Goal: Task Accomplishment & Management: Manage account settings

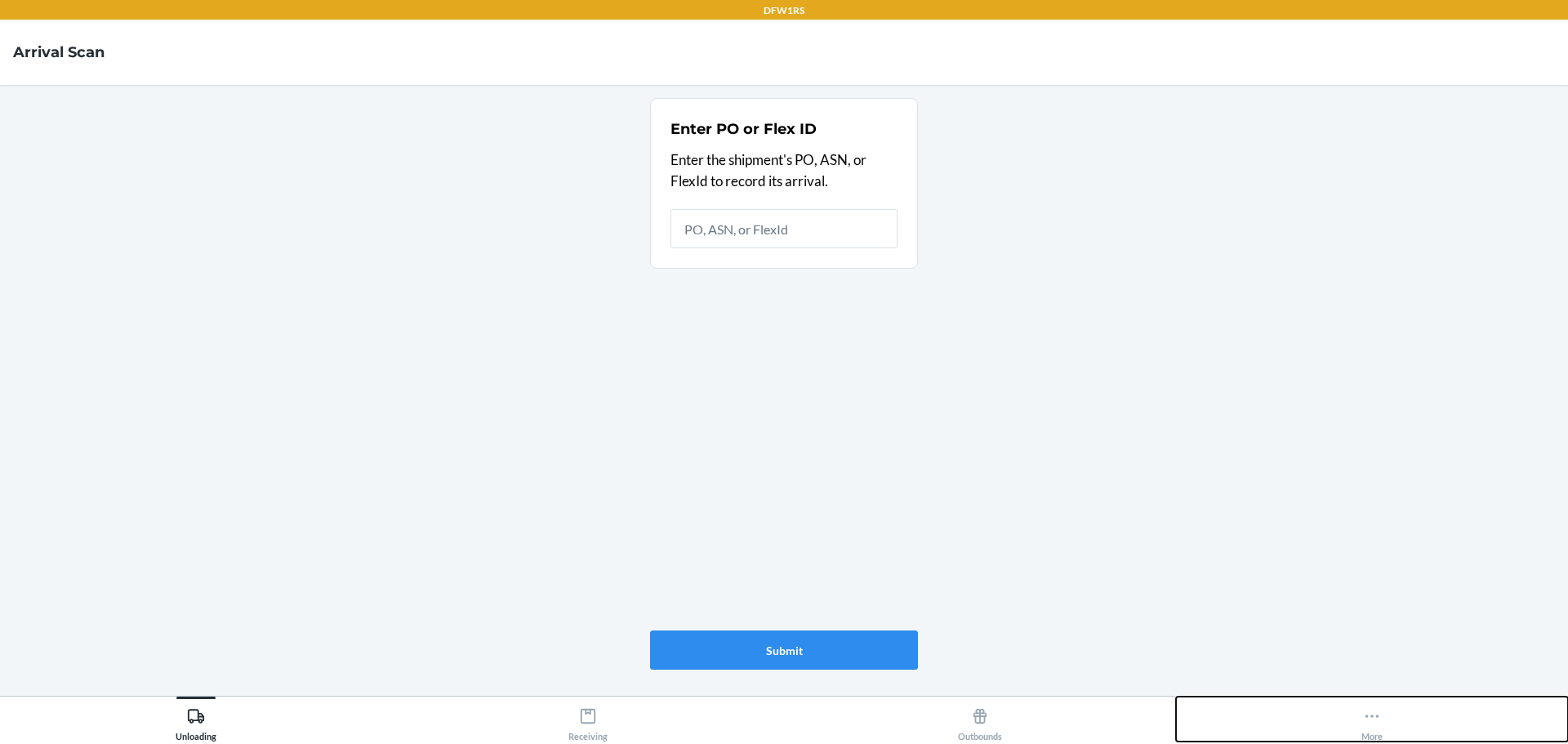
click at [1356, 717] on button "More" at bounding box center [1372, 720] width 392 height 45
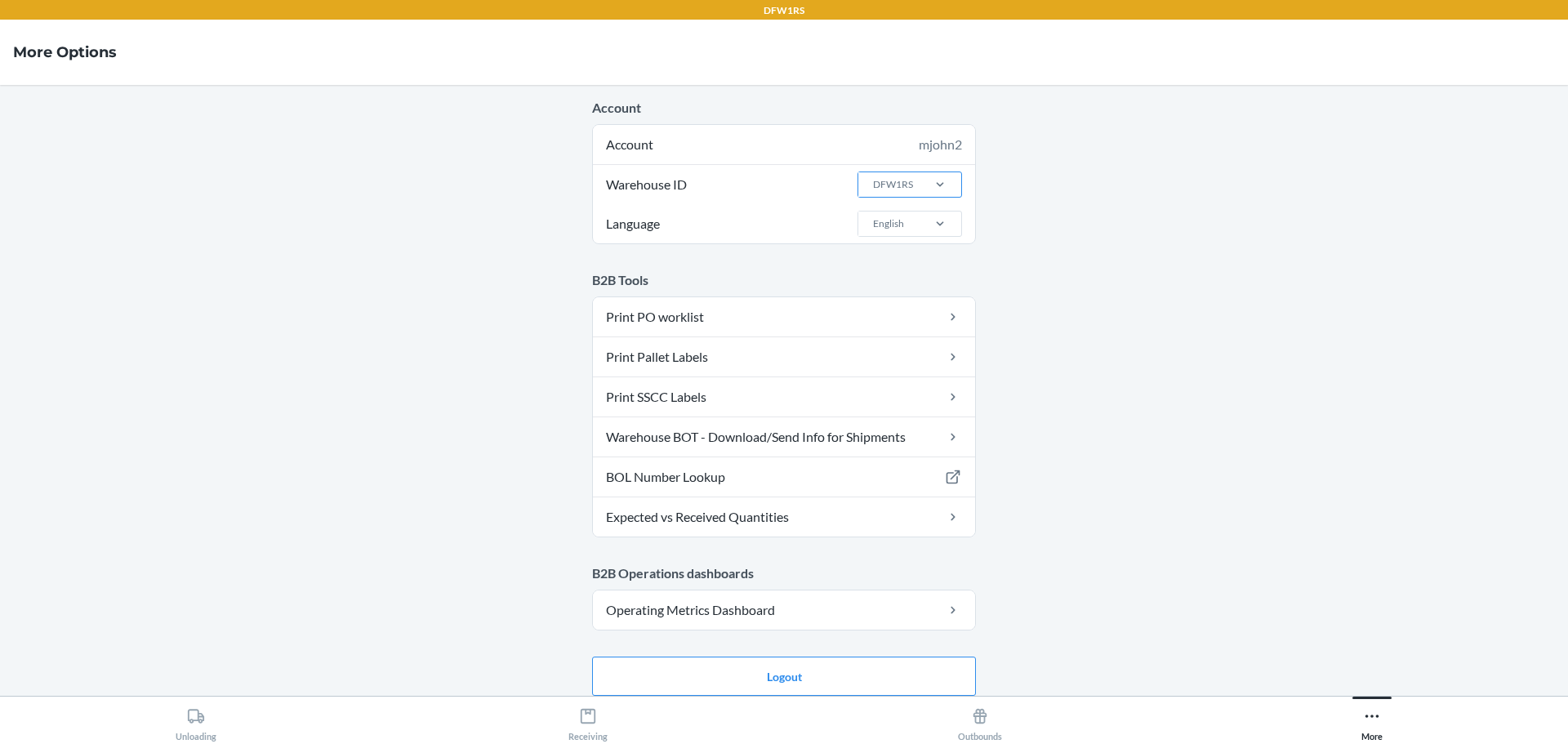
click at [895, 179] on div "DFW1RS" at bounding box center [893, 185] width 40 height 14
click at [873, 179] on input "Warehouse ID DFW1RS" at bounding box center [872, 185] width 2 height 14
click at [893, 314] on div "DFW1TMP" at bounding box center [914, 312] width 88 height 31
click at [873, 192] on input "Warehouse ID option DFW1TMP focused, 4 of 25. 25 results available. Use Up and …" at bounding box center [872, 185] width 2 height 14
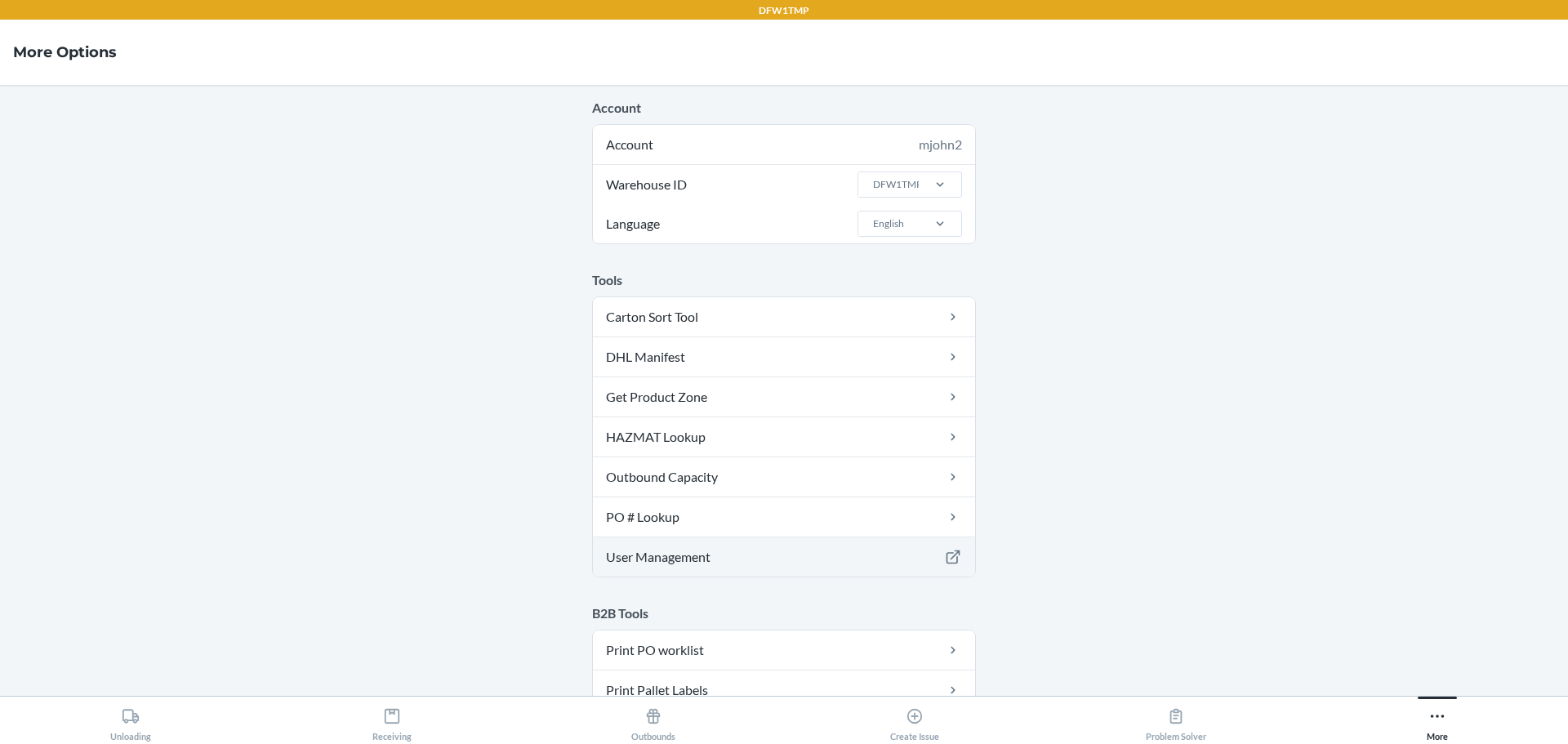
click at [644, 553] on link "User Management" at bounding box center [784, 557] width 382 height 39
